Goal: Information Seeking & Learning: Learn about a topic

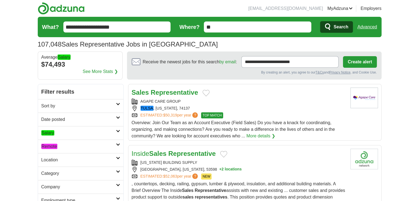
click at [51, 148] on em "Remote" at bounding box center [49, 146] width 16 height 5
click at [56, 160] on em "Remote" at bounding box center [49, 159] width 16 height 5
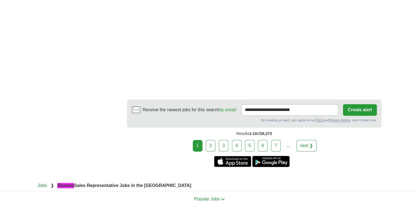
scroll to position [853, 0]
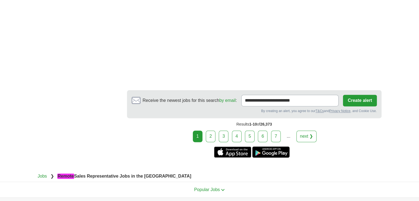
click at [211, 142] on link "2" at bounding box center [211, 136] width 10 height 12
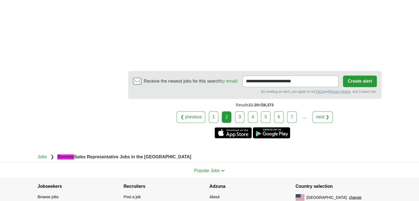
scroll to position [913, 0]
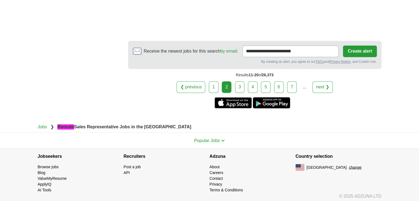
click at [242, 86] on link "3" at bounding box center [240, 87] width 10 height 12
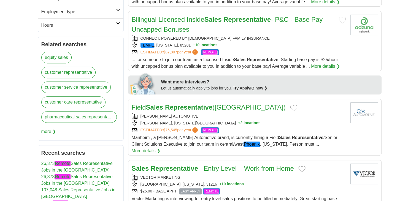
scroll to position [248, 0]
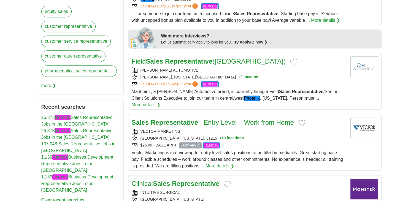
click at [263, 142] on div "$25.00 - BASE APPT EASY APPLY REMOTE" at bounding box center [239, 145] width 214 height 6
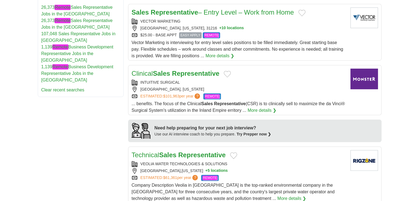
scroll to position [468, 0]
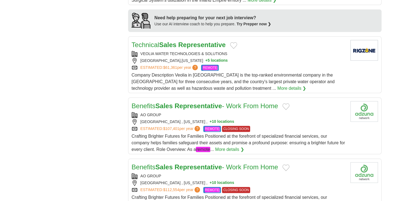
click at [267, 73] on span "Company Description Veolia in North America is the top-ranked environmental com…" at bounding box center [233, 82] width 203 height 18
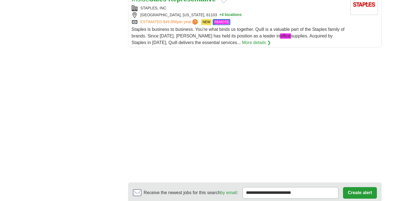
scroll to position [743, 0]
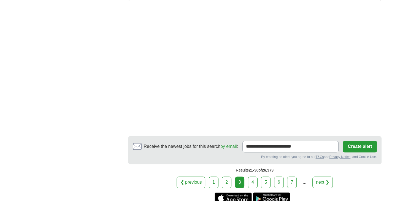
click at [253, 176] on link "4" at bounding box center [253, 182] width 10 height 12
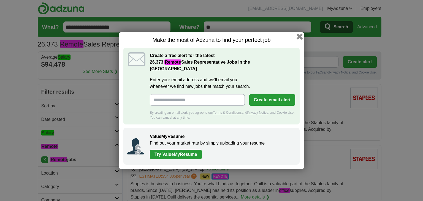
click at [300, 39] on button "button" at bounding box center [300, 36] width 6 height 6
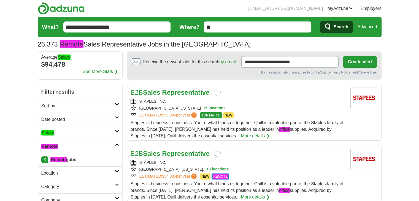
click at [80, 26] on input "**********" at bounding box center [116, 26] width 107 height 11
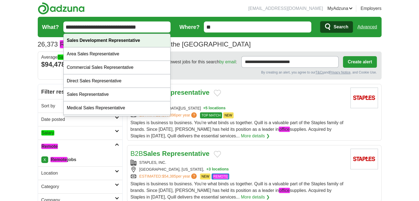
type input "**********"
click at [87, 39] on strong "Sales Development Representative" at bounding box center [103, 40] width 73 height 5
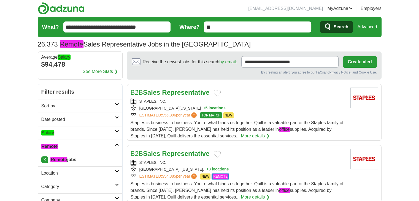
click at [334, 27] on span "Search" at bounding box center [340, 26] width 15 height 11
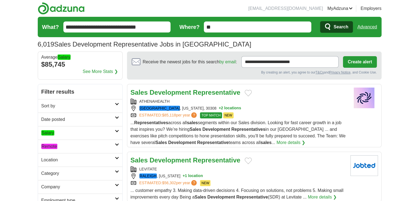
click at [97, 102] on link "Sort by" at bounding box center [80, 105] width 84 height 13
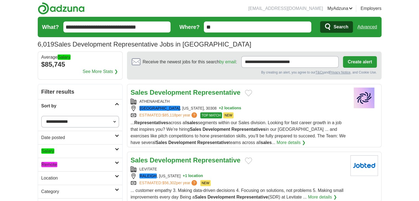
click at [83, 125] on select "**********" at bounding box center [80, 122] width 78 height 12
select select "**********"
click at [41, 116] on select "**********" at bounding box center [80, 122] width 78 height 12
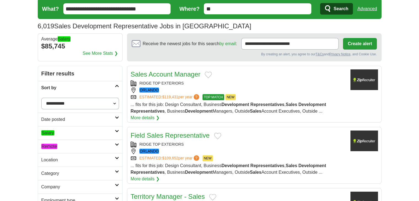
scroll to position [28, 0]
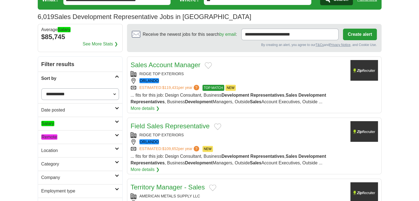
click at [85, 136] on h2 "Remote" at bounding box center [78, 137] width 74 height 7
click at [64, 151] on link "Remote jobs" at bounding box center [53, 150] width 24 height 5
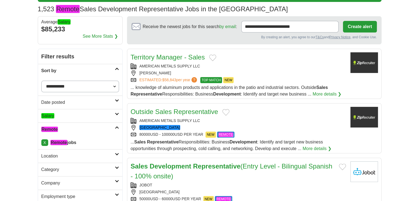
scroll to position [83, 0]
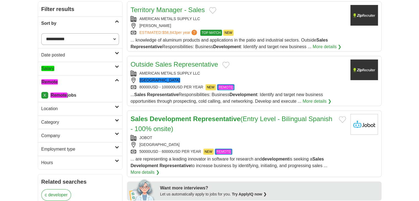
click at [309, 94] on span "... Sales Representative Responsibilities: Business Development : Identify and …" at bounding box center [226, 97] width 192 height 11
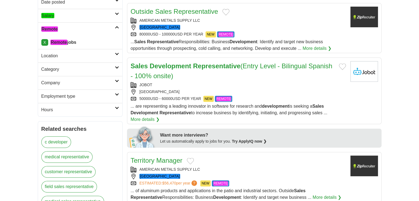
scroll to position [138, 0]
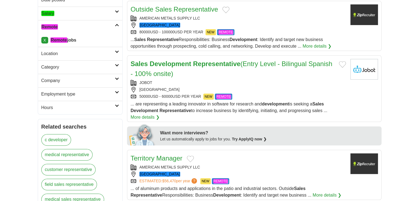
click at [286, 96] on div "50000USD - 60000USD PER YEAR NEW REMOTE" at bounding box center [237, 97] width 215 height 6
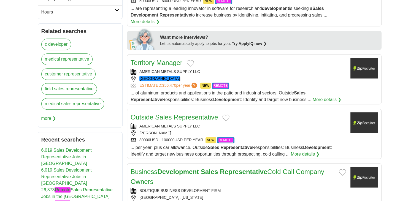
scroll to position [275, 0]
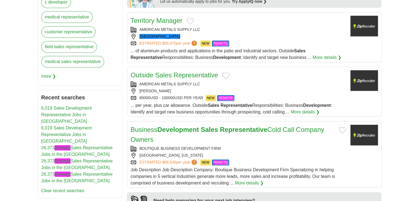
click at [285, 146] on div "BOUTIQUE BUSINESS DEVELOPMENT FIRM" at bounding box center [237, 149] width 215 height 6
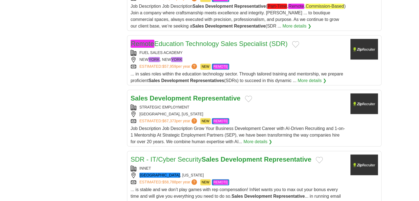
scroll to position [578, 0]
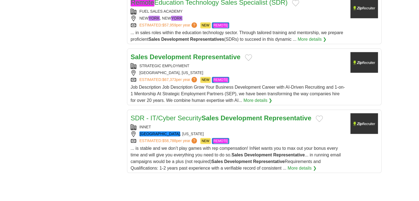
click at [268, 73] on div "LOS ANGELES, CALIFORNIA" at bounding box center [237, 73] width 215 height 6
click at [259, 145] on div "... is stable and we don’t play games with rep compensation! InNet wants you to…" at bounding box center [237, 158] width 215 height 26
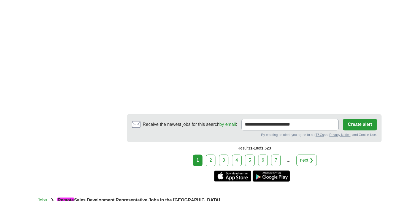
scroll to position [798, 0]
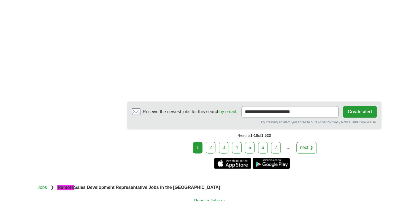
click at [214, 146] on link "2" at bounding box center [211, 148] width 10 height 12
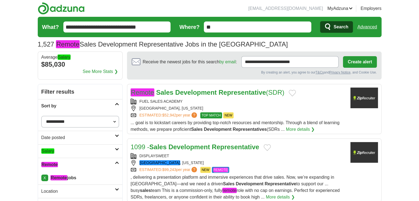
click at [273, 118] on div "Remote Sales Development Representative (SDR) FUEL SALES ACADEMY AUSTIN, TEXAS …" at bounding box center [237, 110] width 215 height 45
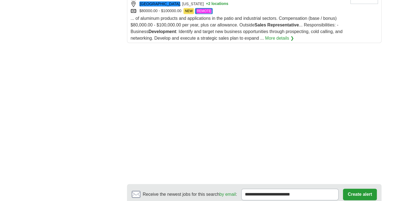
scroll to position [798, 0]
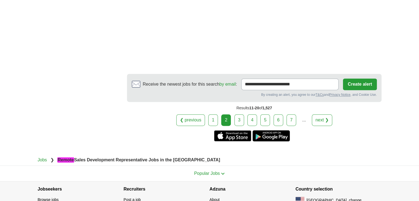
click at [243, 118] on link "3" at bounding box center [239, 120] width 10 height 12
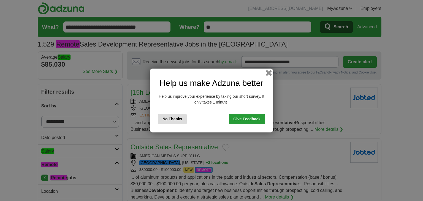
click at [269, 73] on button "button" at bounding box center [269, 73] width 6 height 6
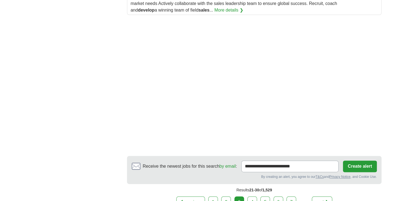
scroll to position [826, 0]
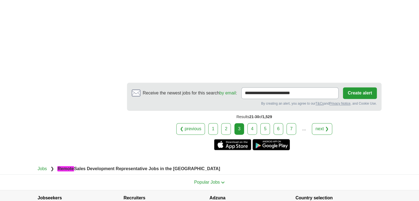
click at [254, 123] on link "4" at bounding box center [252, 129] width 10 height 12
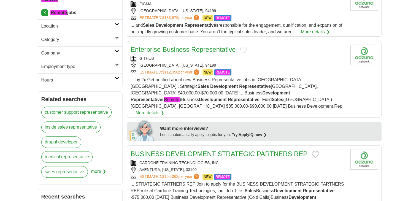
scroll to position [275, 0]
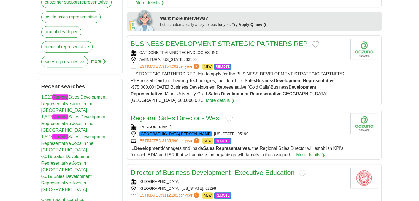
click at [279, 76] on div "... STRATEGIC PARTNERS REP Join to apply for the BUSINESS DEVELOPMENT STRATEGIC…" at bounding box center [237, 87] width 215 height 33
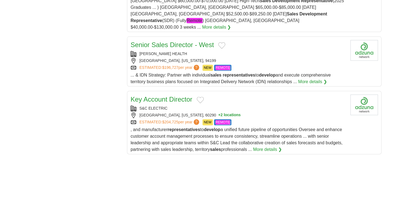
scroll to position [716, 0]
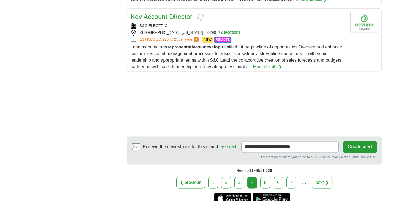
click at [263, 177] on link "5" at bounding box center [265, 183] width 10 height 12
